Goal: Transaction & Acquisition: Purchase product/service

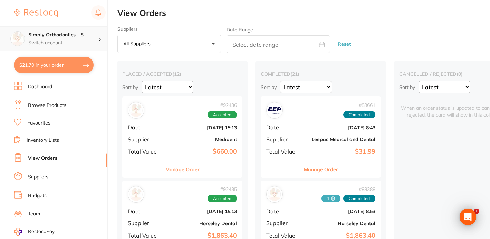
click at [54, 30] on div "Simply Orthodontics - S... Switch account" at bounding box center [53, 38] width 107 height 25
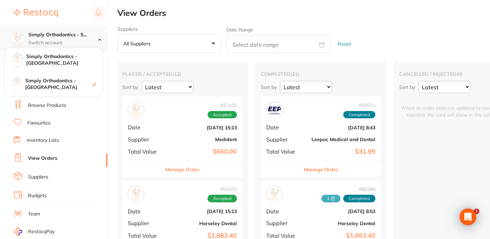
click at [61, 31] on div "Simply Orthodontics - S... Switch account" at bounding box center [53, 38] width 107 height 25
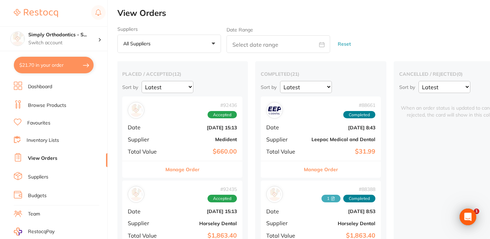
click at [60, 66] on button "$21.70 in your order" at bounding box center [54, 65] width 80 height 17
checkbox input "true"
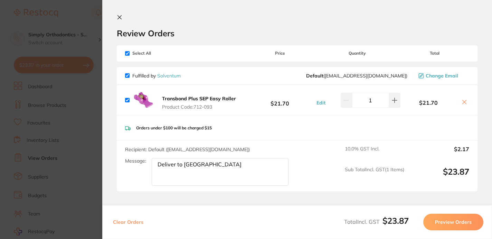
click at [120, 18] on icon at bounding box center [120, 18] width 6 height 6
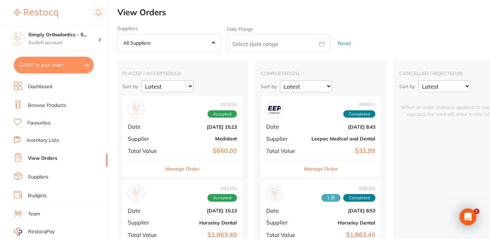
click at [44, 124] on link "Favourites" at bounding box center [38, 123] width 23 height 7
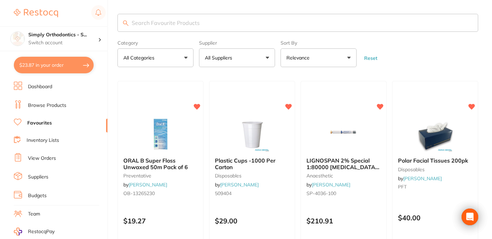
click at [155, 23] on input "search" at bounding box center [298, 23] width 361 height 18
click at [44, 106] on link "Browse Products" at bounding box center [47, 105] width 38 height 7
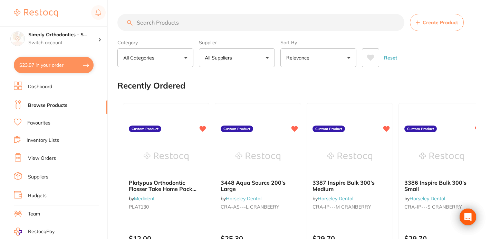
click at [204, 26] on input "search" at bounding box center [261, 22] width 287 height 17
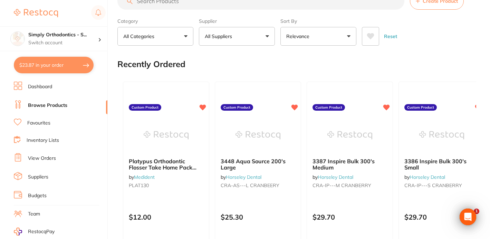
scroll to position [25, 0]
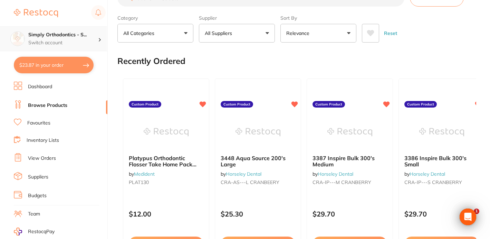
click at [77, 35] on h4 "Simply Orthodontics - S..." at bounding box center [63, 34] width 70 height 7
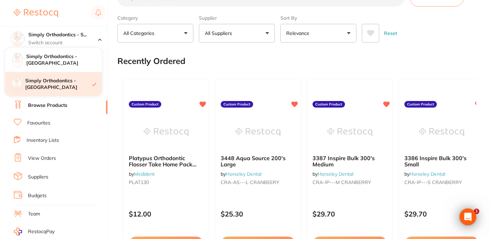
click at [69, 87] on h4 "Simply Orthodontics - [GEOGRAPHIC_DATA]" at bounding box center [58, 83] width 67 height 13
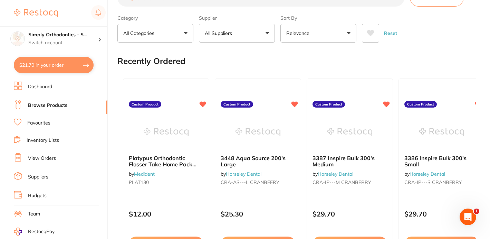
click at [43, 146] on ul "Dashboard Browse Products Favourites Inventory Lists View Orders Suppliers Budg…" at bounding box center [61, 201] width 94 height 238
click at [42, 139] on link "Inventory Lists" at bounding box center [43, 140] width 32 height 7
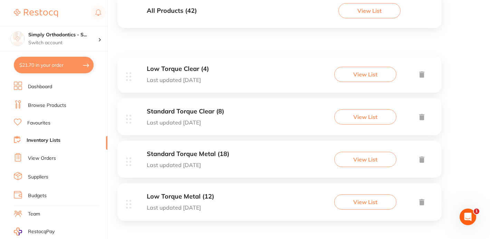
scroll to position [88, 0]
click at [188, 196] on h3 "Low Torque Metal (12)" at bounding box center [180, 196] width 67 height 7
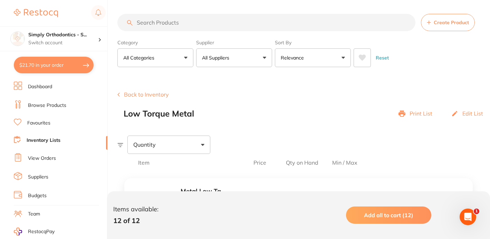
click at [179, 23] on input "search" at bounding box center [267, 22] width 298 height 17
type input "12"
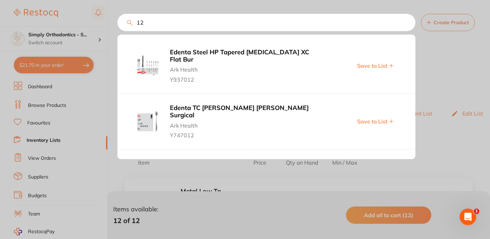
click at [406, 25] on input "12" at bounding box center [267, 22] width 298 height 17
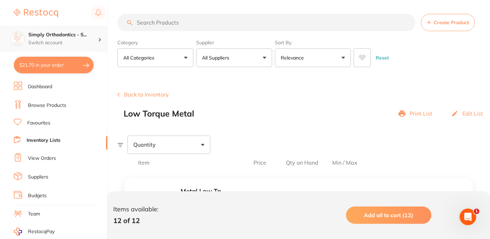
click at [48, 34] on h4 "Simply Orthodontics - S..." at bounding box center [63, 34] width 70 height 7
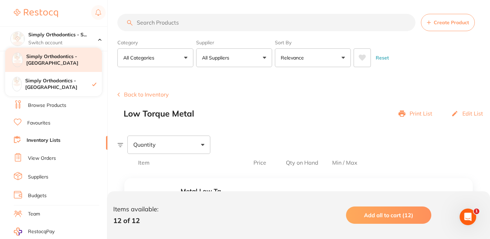
click at [70, 65] on div "Simply Orthodontics - [GEOGRAPHIC_DATA]" at bounding box center [53, 60] width 97 height 24
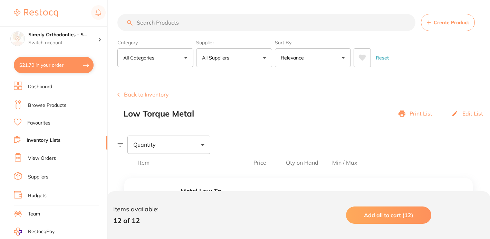
checkbox input "true"
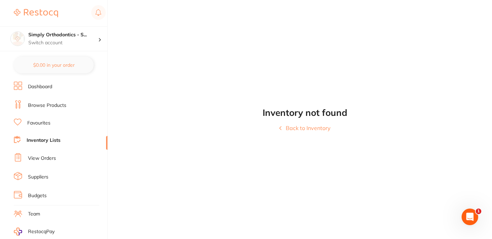
click at [297, 129] on button "Back to Inventory" at bounding box center [304, 128] width 51 height 6
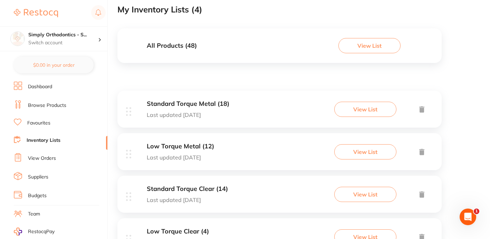
scroll to position [55, 0]
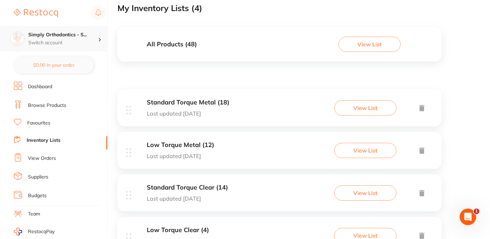
click at [59, 36] on h4 "Simply Orthodontics - S..." at bounding box center [63, 34] width 70 height 7
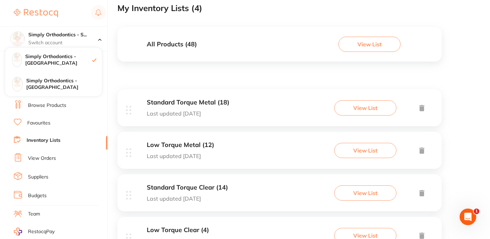
click at [38, 124] on link "Favourites" at bounding box center [38, 123] width 23 height 7
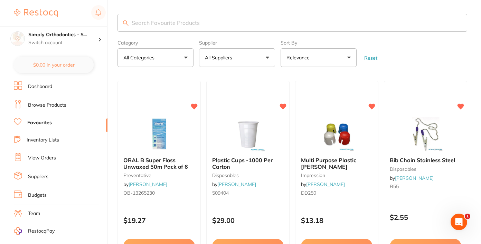
click at [265, 56] on button "All Suppliers" at bounding box center [237, 57] width 76 height 19
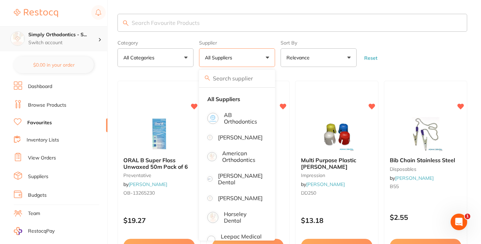
click at [67, 44] on p "Switch account" at bounding box center [63, 42] width 70 height 7
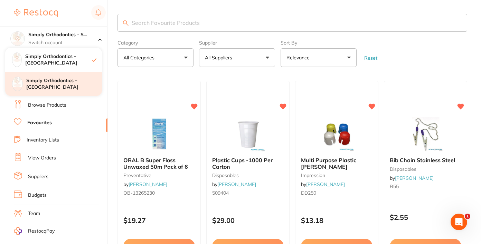
click at [59, 84] on h4 "Simply Orthodontics - [GEOGRAPHIC_DATA]" at bounding box center [64, 83] width 76 height 13
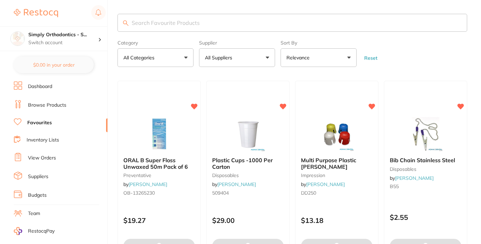
checkbox input "false"
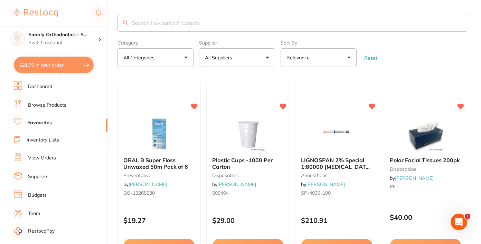
click at [244, 57] on button "All Suppliers" at bounding box center [237, 57] width 76 height 19
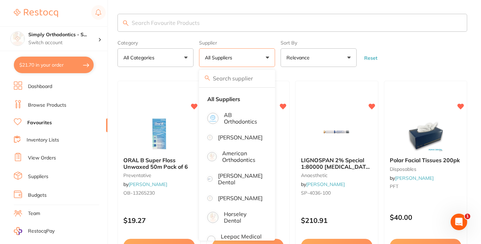
click at [34, 142] on link "Inventory Lists" at bounding box center [43, 140] width 32 height 7
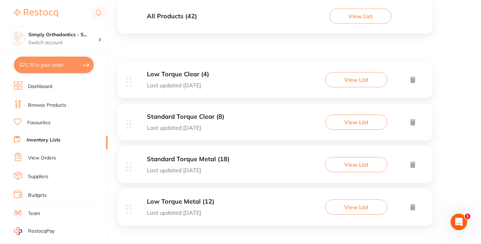
scroll to position [82, 0]
click at [184, 199] on h3 "Low Torque Metal (12)" at bounding box center [180, 202] width 67 height 7
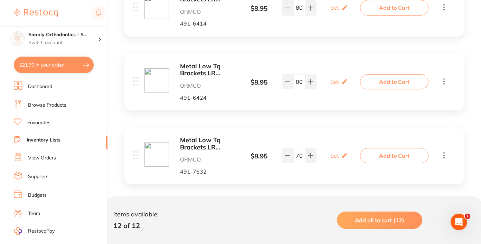
scroll to position [865, 0]
click at [207, 139] on b "Metal Low Tq Brackets LR Cuspid w/ hook (43)" at bounding box center [208, 144] width 56 height 14
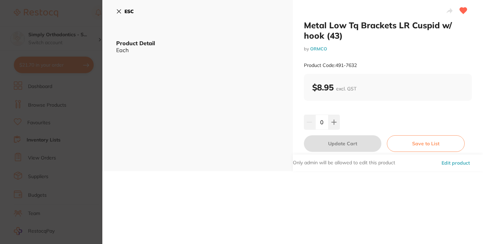
click at [122, 10] on button "ESC" at bounding box center [125, 12] width 18 height 12
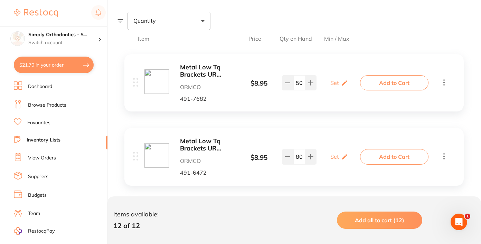
scroll to position [124, 0]
click at [205, 72] on b "Metal Low Tq Brackets UR Cuspid with hook (13)" at bounding box center [208, 71] width 56 height 14
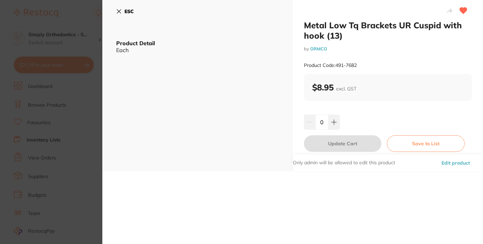
click at [121, 11] on icon at bounding box center [119, 12] width 6 height 6
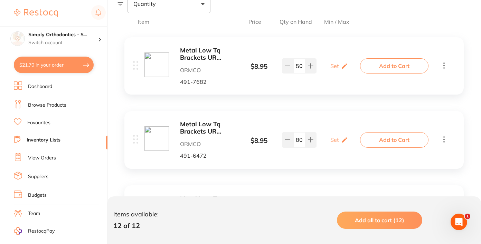
scroll to position [141, 0]
click at [209, 129] on b "Metal Low Tq Brackets UR lateral (12)" at bounding box center [208, 128] width 56 height 14
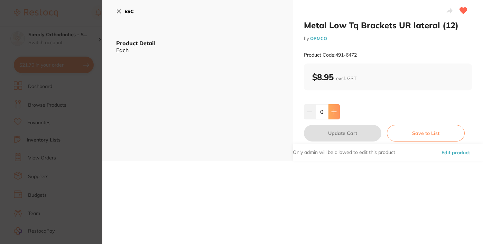
click at [334, 112] on icon at bounding box center [334, 112] width 6 height 6
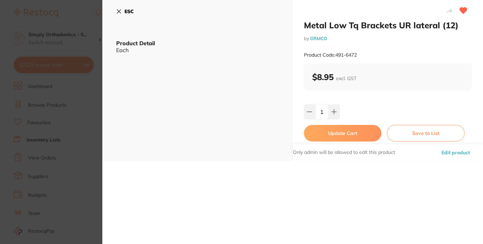
click at [319, 113] on input "1" at bounding box center [321, 111] width 13 height 15
type input "50"
click at [382, 114] on div "50" at bounding box center [388, 111] width 168 height 15
click at [342, 133] on button "Update Cart" at bounding box center [343, 133] width 78 height 17
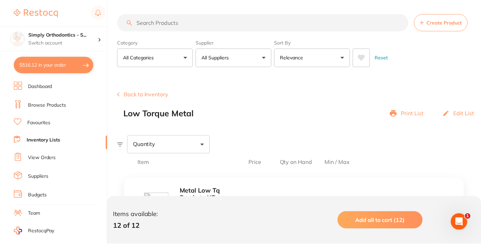
scroll to position [0, 0]
type textarea "Deliver to [GEOGRAPHIC_DATA]"
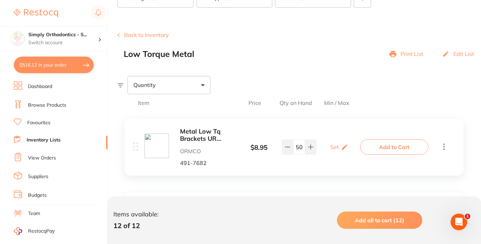
scroll to position [58, 0]
click at [59, 66] on button "$516.12 in your order" at bounding box center [54, 65] width 80 height 17
checkbox input "true"
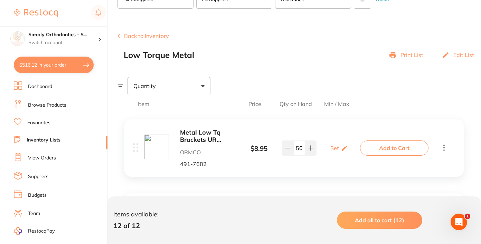
checkbox input "true"
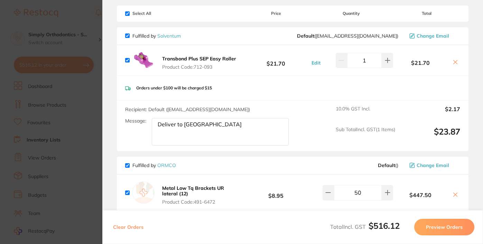
scroll to position [40, 0]
click at [129, 36] on input "checkbox" at bounding box center [127, 35] width 4 height 4
checkbox input "false"
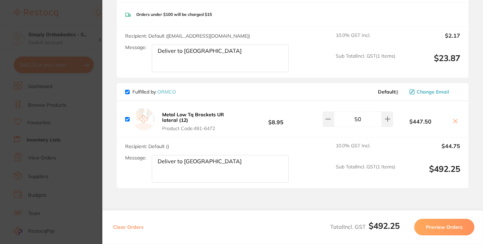
scroll to position [143, 0]
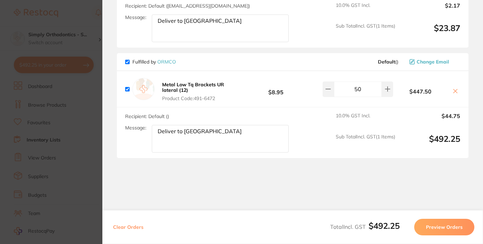
click at [209, 146] on textarea "Deliver to [GEOGRAPHIC_DATA]" at bounding box center [220, 139] width 137 height 28
type textarea "Deliver to Sydenham This is an additional order due to mistake :)"
click at [450, 229] on button "Preview Orders" at bounding box center [444, 227] width 60 height 17
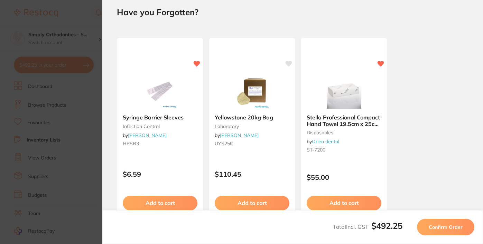
scroll to position [0, 0]
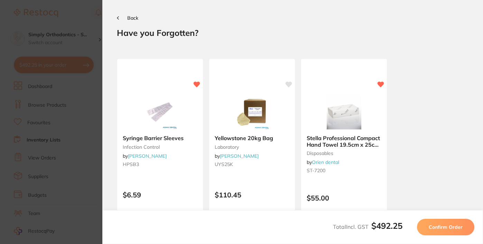
click at [450, 229] on span "Confirm Order" at bounding box center [446, 227] width 34 height 6
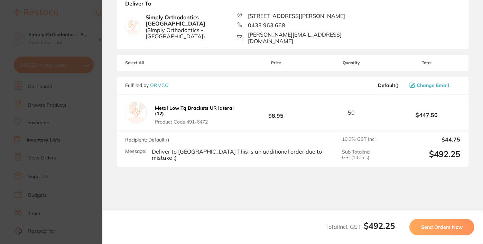
scroll to position [55, 0]
click at [436, 225] on span "Send Orders Now" at bounding box center [441, 227] width 41 height 6
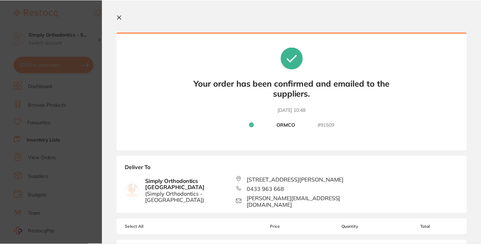
scroll to position [0, 0]
click at [120, 18] on icon at bounding box center [120, 18] width 4 height 4
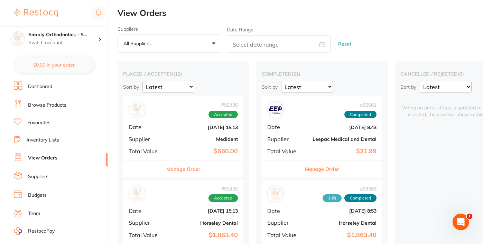
checkbox input "false"
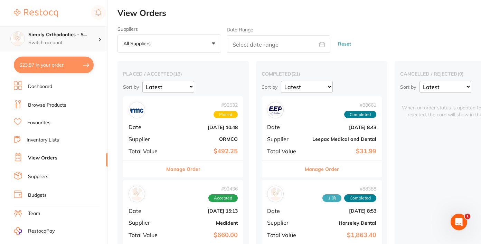
click at [84, 29] on div "Simply Orthodontics - S... Switch account" at bounding box center [53, 38] width 107 height 25
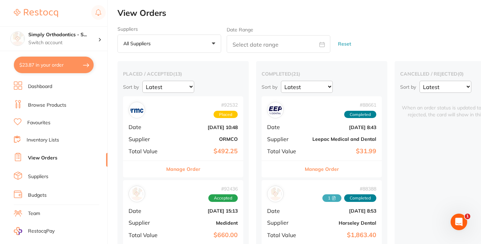
click at [36, 125] on link "Favourites" at bounding box center [38, 123] width 23 height 7
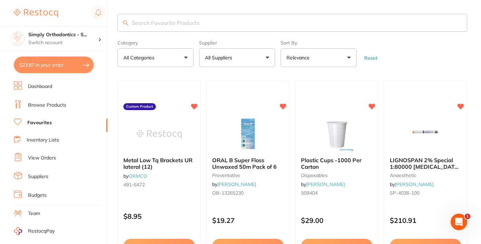
click at [230, 63] on button "All Suppliers" at bounding box center [237, 57] width 76 height 19
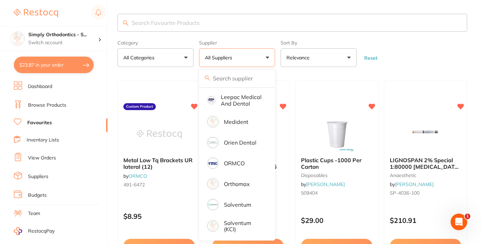
scroll to position [150, 0]
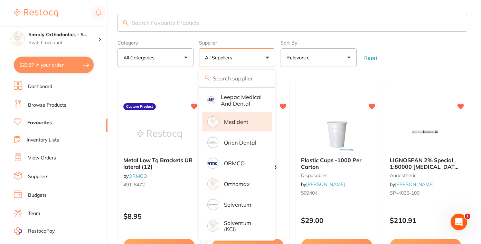
click at [236, 124] on p "Medident" at bounding box center [236, 122] width 25 height 6
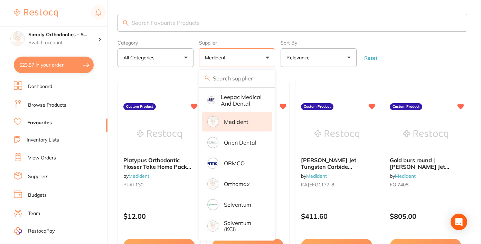
click at [440, 48] on form "Category All Categories All Categories No categories found Clear Category false…" at bounding box center [293, 52] width 350 height 30
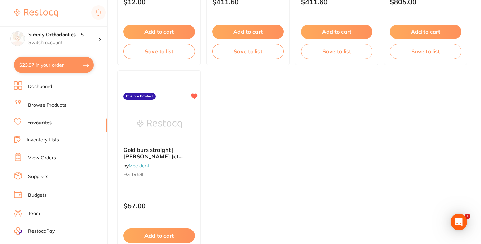
scroll to position [212, 0]
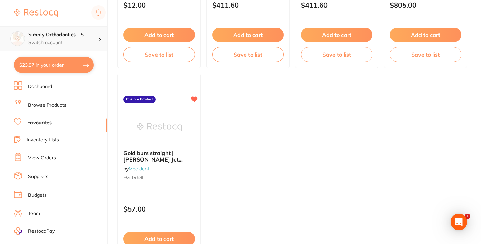
click at [93, 35] on h4 "Simply Orthodontics - S..." at bounding box center [63, 34] width 70 height 7
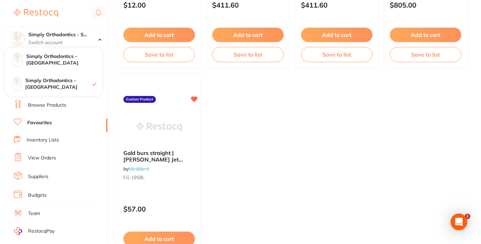
click at [269, 155] on ul "Platypus Orthodontic Flosser Take Home Pack (30) by Medident PLAT130 Custom Pro…" at bounding box center [293, 70] width 350 height 403
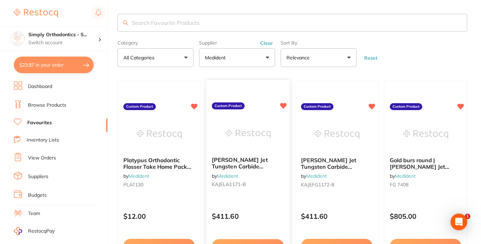
scroll to position [0, 0]
click at [51, 102] on link "Browse Products" at bounding box center [47, 105] width 38 height 7
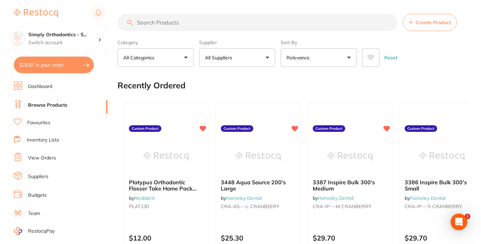
click at [204, 21] on input "search" at bounding box center [258, 22] width 280 height 17
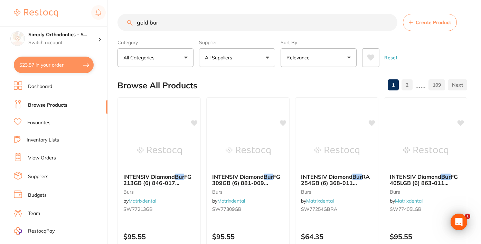
type input "gold bur"
click at [49, 123] on link "Favourites" at bounding box center [38, 123] width 23 height 7
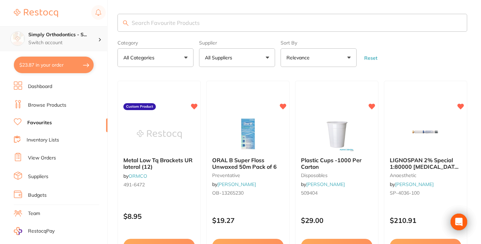
click at [78, 40] on p "Switch account" at bounding box center [63, 42] width 70 height 7
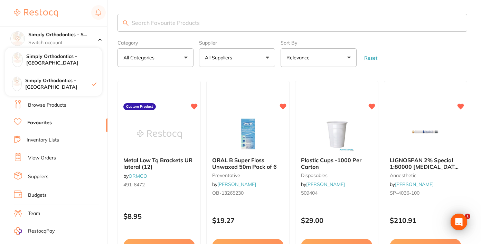
click at [175, 21] on input "search" at bounding box center [293, 23] width 350 height 18
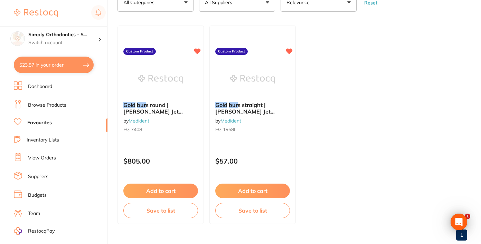
scroll to position [57, 0]
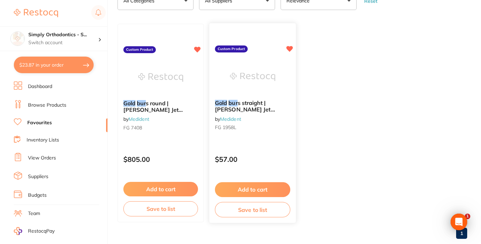
type input "gold bur"
click at [240, 188] on button "Add to cart" at bounding box center [252, 189] width 75 height 15
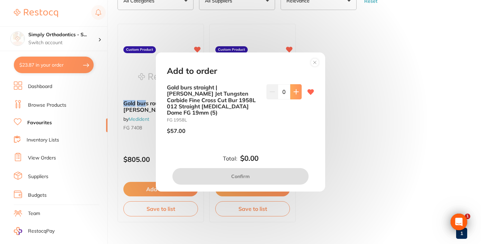
scroll to position [0, 0]
click at [294, 95] on icon at bounding box center [296, 92] width 6 height 6
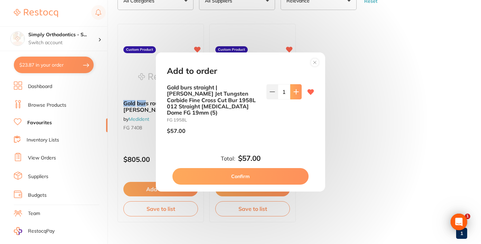
click at [294, 95] on icon at bounding box center [296, 92] width 6 height 6
type input "2"
click at [226, 171] on button "Confirm" at bounding box center [240, 176] width 136 height 17
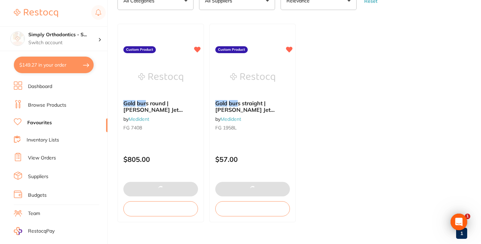
type textarea "Deliver to [GEOGRAPHIC_DATA]"
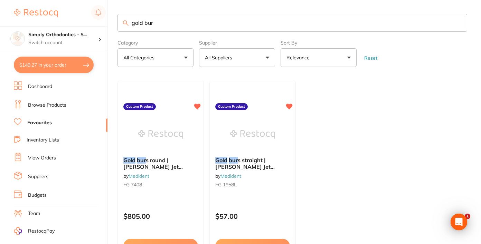
click at [157, 23] on input "gold bur" at bounding box center [293, 23] width 350 height 18
drag, startPoint x: 156, startPoint y: 23, endPoint x: 121, endPoint y: 22, distance: 35.3
click at [121, 22] on input "gold bur" at bounding box center [293, 23] width 350 height 18
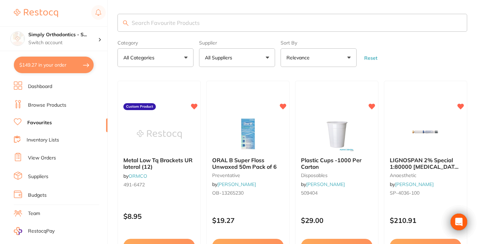
drag, startPoint x: 41, startPoint y: 105, endPoint x: 55, endPoint y: 106, distance: 14.6
click at [55, 106] on link "Browse Products" at bounding box center [47, 105] width 38 height 7
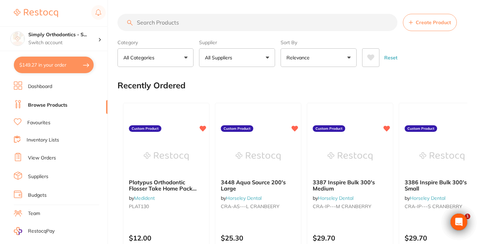
click at [177, 24] on input "search" at bounding box center [258, 22] width 280 height 17
type input "p"
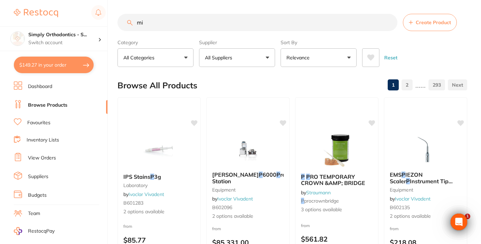
type input "m"
type input "hand mirror"
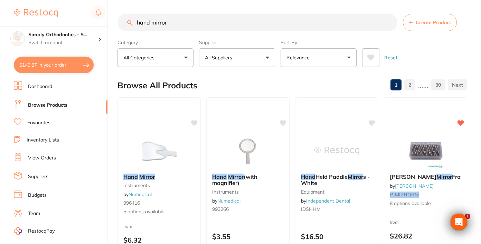
click at [176, 23] on input "hand mirror" at bounding box center [258, 22] width 280 height 17
drag, startPoint x: 167, startPoint y: 24, endPoint x: 127, endPoint y: 15, distance: 41.5
click at [127, 15] on input "hand mirror" at bounding box center [258, 22] width 280 height 17
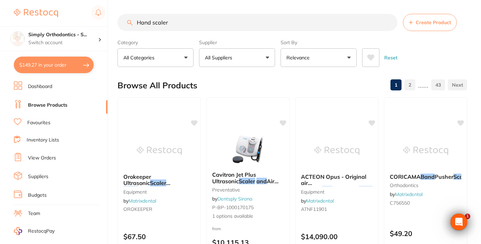
drag, startPoint x: 174, startPoint y: 22, endPoint x: 119, endPoint y: 21, distance: 54.3
click at [119, 21] on input "Hand scaler" at bounding box center [258, 22] width 280 height 17
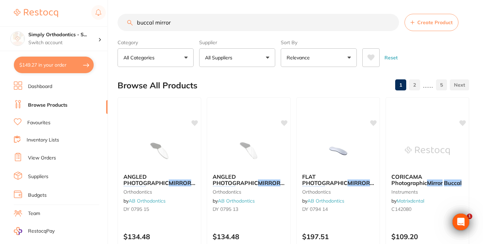
type input "buccal mirror"
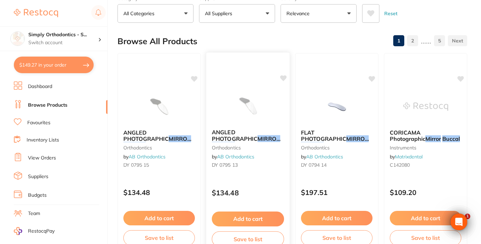
scroll to position [46, 0]
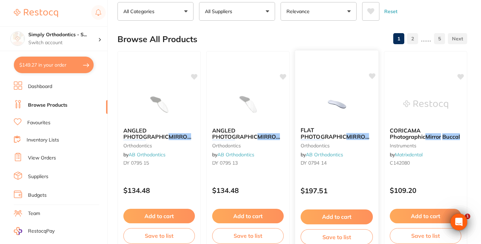
click at [373, 77] on icon at bounding box center [372, 76] width 7 height 6
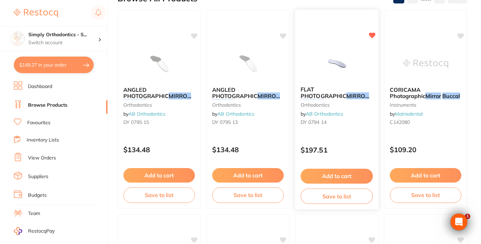
scroll to position [88, 0]
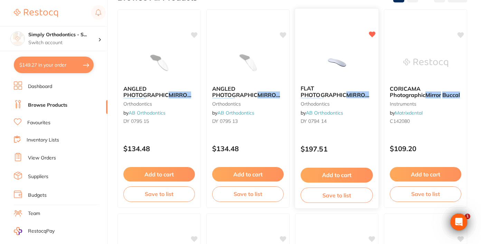
click at [344, 175] on button "Add to cart" at bounding box center [337, 175] width 72 height 15
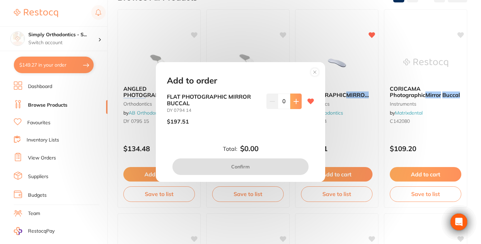
click at [293, 101] on icon at bounding box center [296, 102] width 6 height 6
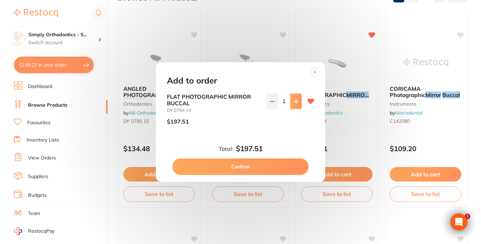
click at [293, 102] on icon at bounding box center [296, 102] width 6 height 6
type input "3"
click at [240, 164] on button "Confirm" at bounding box center [240, 167] width 136 height 17
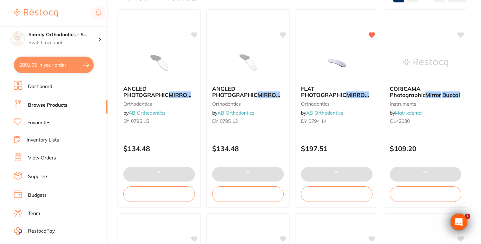
type textarea "Deliver to [GEOGRAPHIC_DATA]"
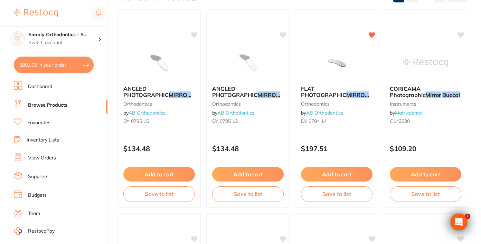
click at [44, 124] on link "Favourites" at bounding box center [38, 123] width 23 height 7
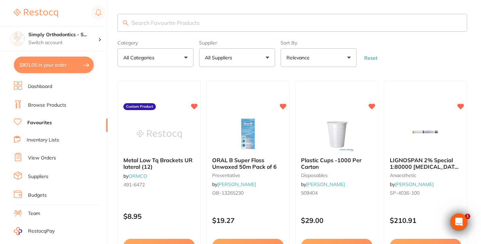
click at [186, 24] on input "search" at bounding box center [293, 23] width 350 height 18
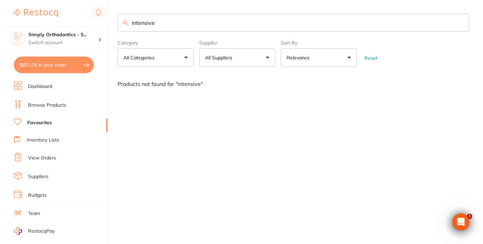
click at [160, 22] on input "intensive" at bounding box center [293, 23] width 351 height 18
drag, startPoint x: 158, startPoint y: 25, endPoint x: 127, endPoint y: 24, distance: 30.8
click at [127, 24] on div "intensive" at bounding box center [293, 23] width 351 height 18
type input "primer"
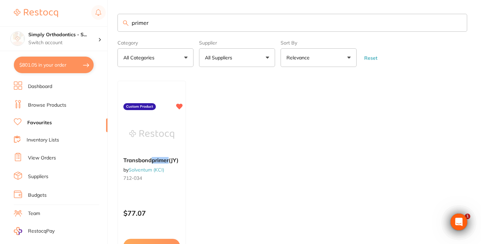
drag, startPoint x: 149, startPoint y: 23, endPoint x: 120, endPoint y: 23, distance: 28.3
click at [120, 23] on input "primer" at bounding box center [293, 23] width 350 height 18
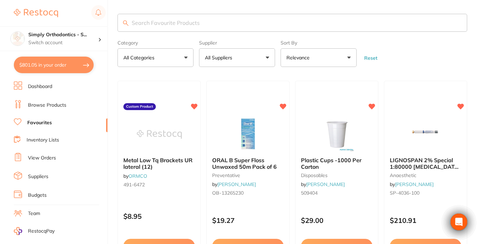
click at [244, 56] on button "All Suppliers" at bounding box center [237, 57] width 76 height 19
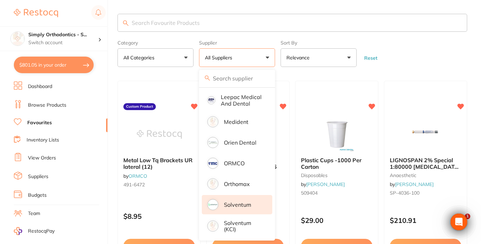
scroll to position [150, 0]
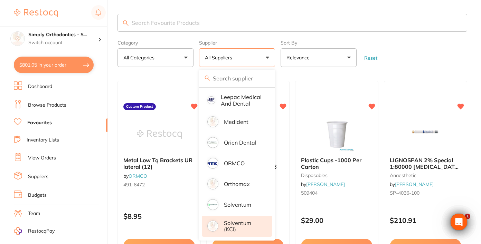
click at [233, 228] on p "Solventum (KCI)" at bounding box center [243, 226] width 39 height 13
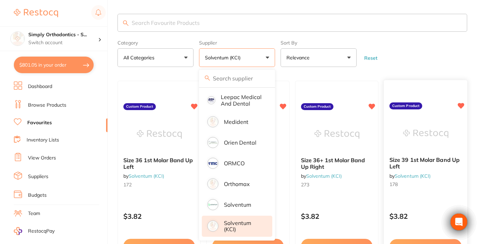
drag, startPoint x: 413, startPoint y: 36, endPoint x: 402, endPoint y: 82, distance: 48.0
click at [413, 36] on section "Category All Categories All Categories No categories found Clear Category false…" at bounding box center [293, 40] width 350 height 53
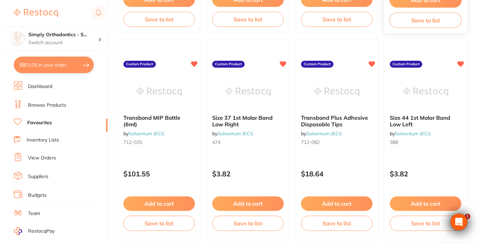
scroll to position [656, 0]
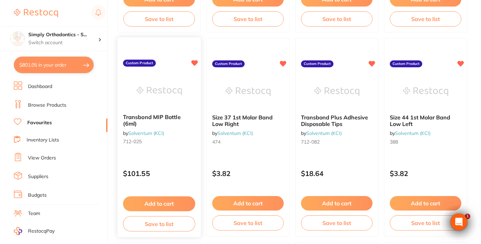
click at [156, 204] on button "Add to cart" at bounding box center [159, 204] width 72 height 15
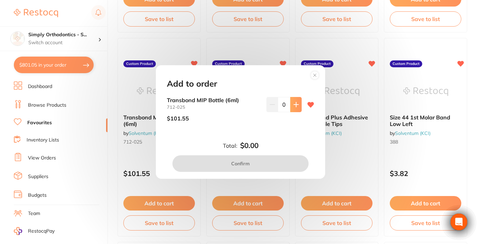
click at [293, 104] on icon at bounding box center [296, 105] width 6 height 6
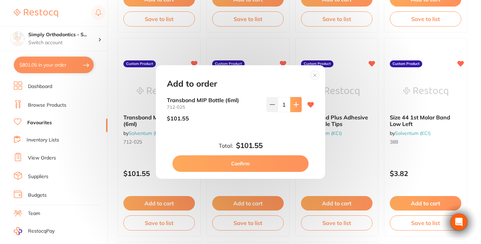
click at [293, 104] on icon at bounding box center [296, 105] width 6 height 6
type input "3"
click at [243, 166] on button "Confirm" at bounding box center [240, 164] width 136 height 17
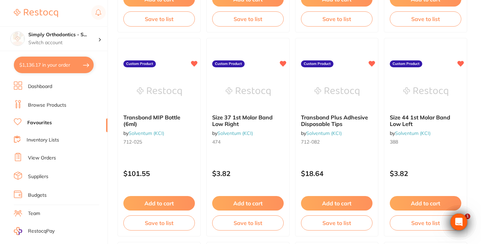
type textarea "Upper right 068-915 Upper left 068-916 Lower right 067-960 Lower left 067-961 *…"
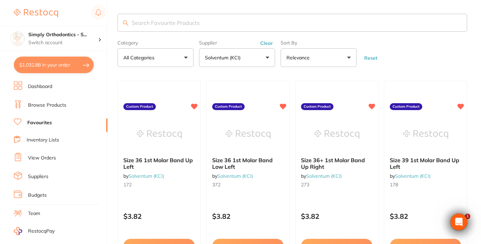
click at [57, 105] on link "Browse Products" at bounding box center [47, 105] width 38 height 7
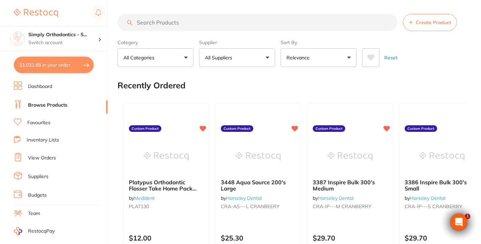
click at [255, 58] on button "All Suppliers" at bounding box center [237, 57] width 76 height 19
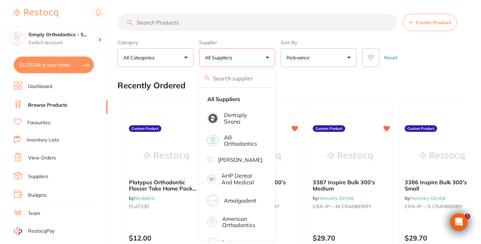
click at [262, 59] on button "All Suppliers" at bounding box center [237, 57] width 76 height 19
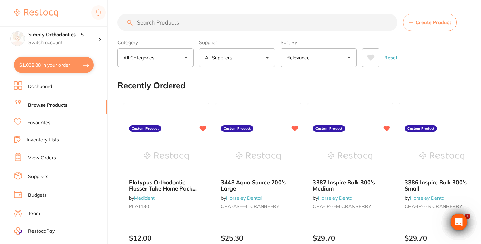
click at [243, 62] on button "All Suppliers" at bounding box center [237, 57] width 76 height 19
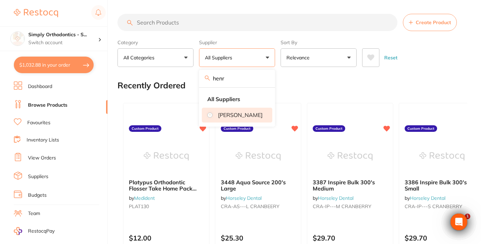
type input "henr"
click at [240, 118] on p "[PERSON_NAME]" at bounding box center [240, 115] width 45 height 6
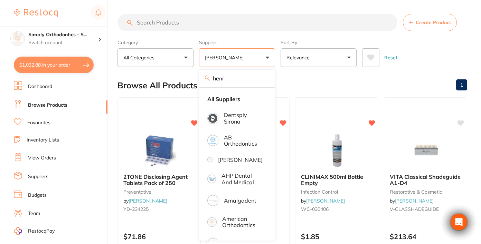
click at [209, 27] on input "search" at bounding box center [258, 22] width 280 height 17
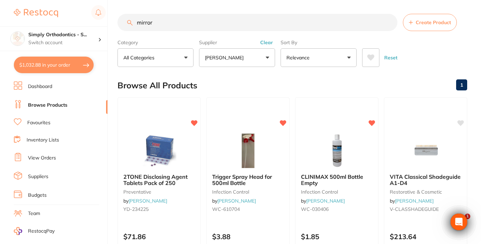
type input "mirror"
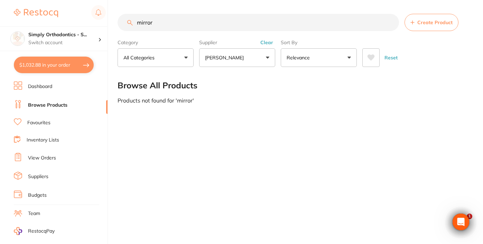
drag, startPoint x: 162, startPoint y: 26, endPoint x: 133, endPoint y: 26, distance: 29.7
click at [133, 26] on input "mirror" at bounding box center [258, 22] width 281 height 17
